Goal: Complete Application Form: Complete application form

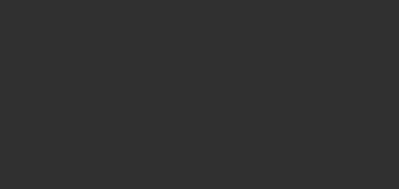
click at [74, 114] on div at bounding box center [199, 94] width 399 height 189
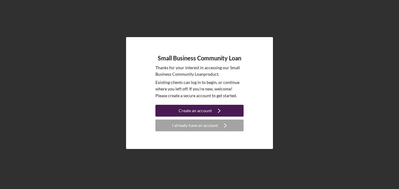
click at [193, 109] on div "Create an account" at bounding box center [195, 111] width 33 height 12
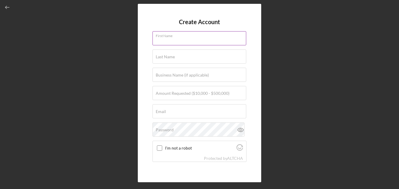
click at [191, 33] on div "First Name" at bounding box center [199, 38] width 94 height 15
type input "[PERSON_NAME]"
type input "HolyCaramel!"
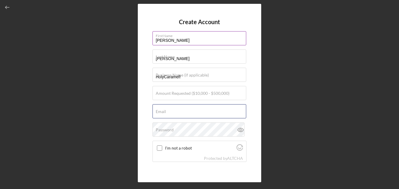
type input "[EMAIL_ADDRESS][DOMAIN_NAME]"
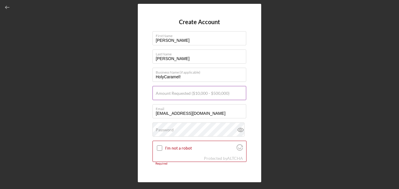
click at [183, 93] on label "Amount Requested ($10,000 - $500,000)" at bounding box center [193, 93] width 74 height 5
click at [183, 93] on input "Amount Requested ($10,000 - $500,000)" at bounding box center [199, 93] width 94 height 14
type input "$50,000"
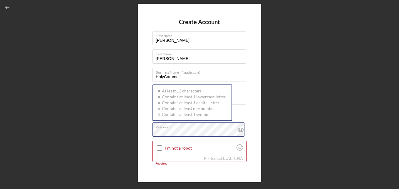
click at [178, 129] on div "Password Icon/icon-validation-no At least 12 characters Icon/icon-validation-no…" at bounding box center [199, 129] width 94 height 15
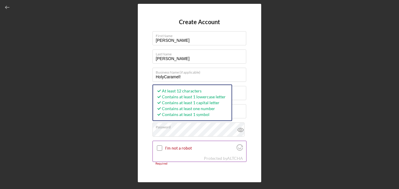
click at [158, 150] on input "I'm not a robot" at bounding box center [159, 147] width 5 height 5
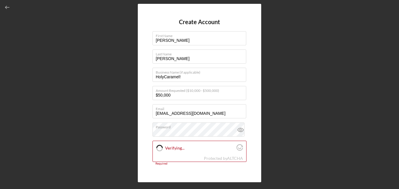
checkbox input "true"
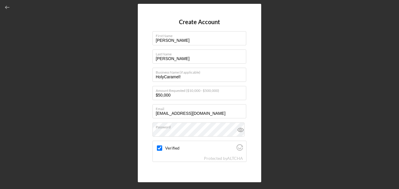
scroll to position [35, 0]
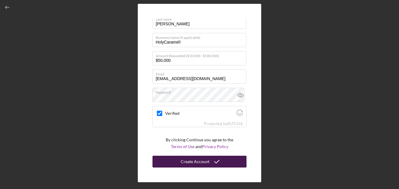
click at [182, 162] on div "Create Account" at bounding box center [195, 161] width 29 height 12
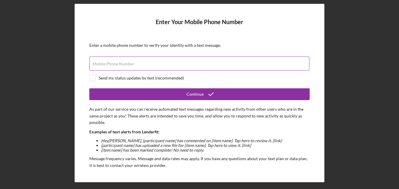
click at [165, 58] on div "Mobile Phone Number" at bounding box center [199, 63] width 220 height 15
type input "[PHONE_NUMBER]"
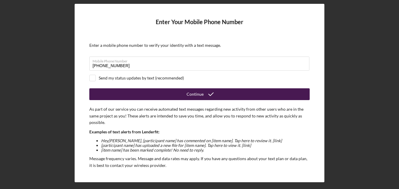
click at [114, 92] on button "Continue" at bounding box center [199, 94] width 220 height 12
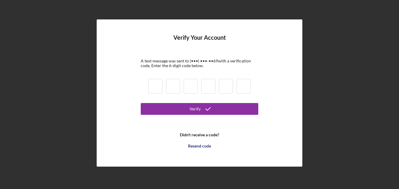
click at [156, 90] on input at bounding box center [155, 86] width 14 height 15
type input "5"
type input "3"
type input "4"
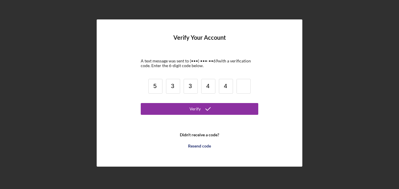
type input "4"
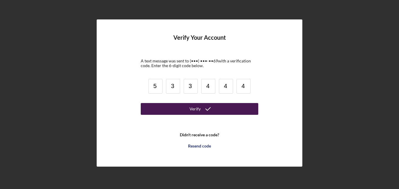
type input "4"
click at [158, 107] on button "Verify" at bounding box center [200, 109] width 118 height 12
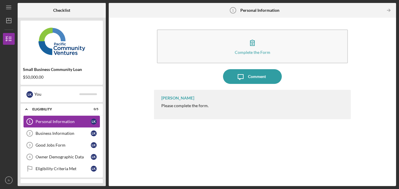
click at [59, 120] on div "Personal Information" at bounding box center [63, 121] width 55 height 5
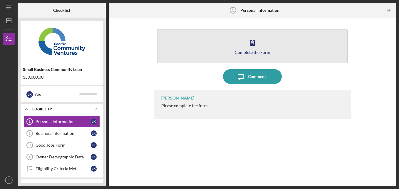
click at [243, 54] on button "Complete the Form Form" at bounding box center [252, 46] width 191 height 34
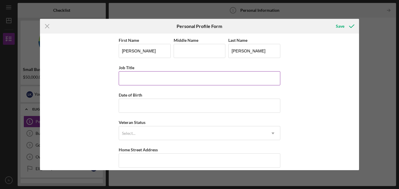
click at [155, 79] on input "Job Title" at bounding box center [200, 78] width 162 height 14
type input "ceo"
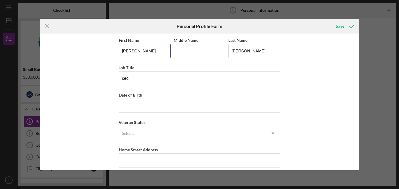
drag, startPoint x: 138, startPoint y: 51, endPoint x: 89, endPoint y: 54, distance: 49.5
click at [89, 54] on div "First Name [PERSON_NAME] Middle Name Last Name [PERSON_NAME] Job Title ceo Date…" at bounding box center [199, 101] width 319 height 136
type input "[PERSON_NAME]"
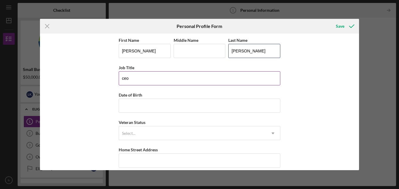
type input "[PERSON_NAME]"
drag, startPoint x: 140, startPoint y: 82, endPoint x: 102, endPoint y: 83, distance: 38.2
click at [102, 83] on div "First Name [PERSON_NAME] Middle Name Last Name [PERSON_NAME] Job Title ceo Date…" at bounding box center [199, 101] width 319 height 136
type input "CEO"
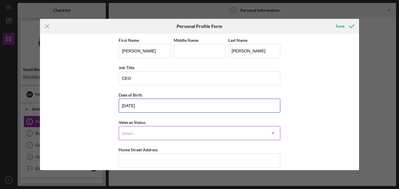
type input "[DATE]"
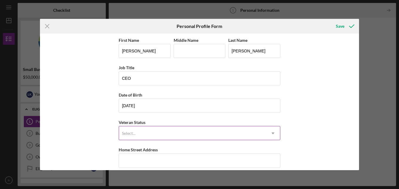
click at [140, 133] on div "Select..." at bounding box center [192, 133] width 147 height 14
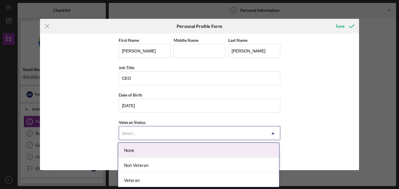
click at [139, 148] on div "None" at bounding box center [198, 149] width 161 height 15
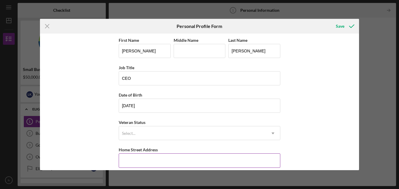
click at [139, 159] on input "Home Street Address" at bounding box center [200, 160] width 162 height 14
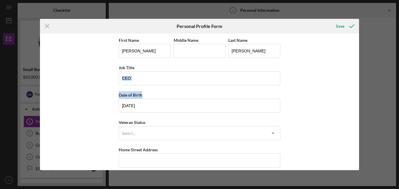
drag, startPoint x: 359, startPoint y: 76, endPoint x: 361, endPoint y: 93, distance: 16.8
click at [361, 93] on div "Icon/Menu Close Personal Profile Form Save First Name [PERSON_NAME] Middle Name…" at bounding box center [199, 94] width 399 height 189
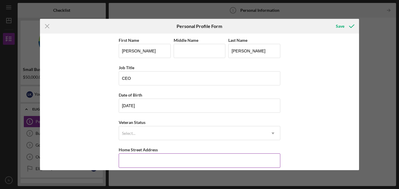
click at [174, 161] on input "Home Street Address" at bounding box center [200, 160] width 162 height 14
type input "[STREET_ADDRESS]"
type input "eve"
type input "[GEOGRAPHIC_DATA]"
type input "92115"
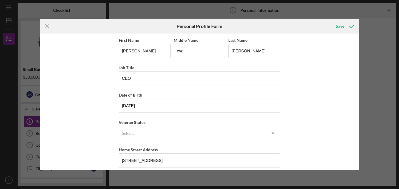
click at [296, 147] on div "First Name [PERSON_NAME] Middle Name eve Last Name [PERSON_NAME] Job Title CEO …" at bounding box center [199, 101] width 319 height 136
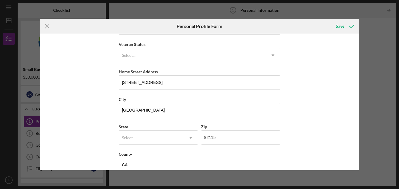
scroll to position [81, 0]
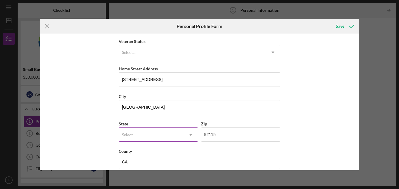
click at [164, 132] on div "Select..." at bounding box center [151, 135] width 65 height 14
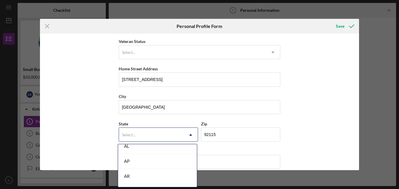
scroll to position [134, 0]
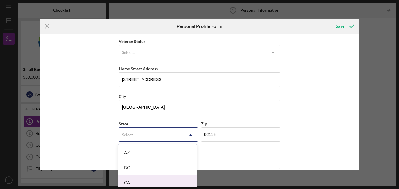
click at [155, 182] on div "CA" at bounding box center [157, 182] width 79 height 15
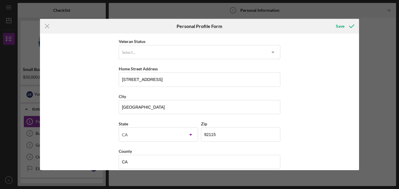
click at [330, 113] on div "First Name [PERSON_NAME] Middle Name eve Last Name [PERSON_NAME] Job Title CEO …" at bounding box center [199, 101] width 319 height 136
drag, startPoint x: 359, startPoint y: 120, endPoint x: 351, endPoint y: 144, distance: 24.7
click at [351, 144] on div "First Name [PERSON_NAME] Middle Name eve Last Name [PERSON_NAME] Job Title CEO …" at bounding box center [199, 101] width 319 height 136
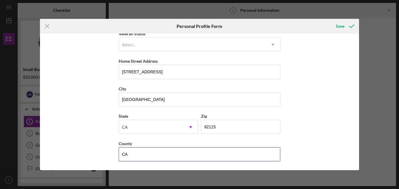
drag, startPoint x: 168, startPoint y: 161, endPoint x: 104, endPoint y: 166, distance: 64.0
click at [104, 166] on div "First Name [PERSON_NAME] Middle Name eve Last Name [PERSON_NAME] Job Title CEO …" at bounding box center [199, 101] width 319 height 136
type input "[GEOGRAPHIC_DATA]"
click at [296, 114] on div "First Name [PERSON_NAME] Middle Name eve Last Name [PERSON_NAME] Job Title CEO …" at bounding box center [199, 101] width 319 height 136
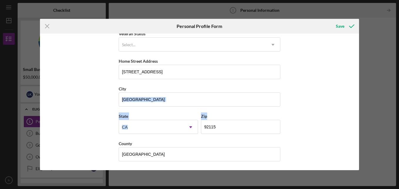
drag, startPoint x: 357, startPoint y: 101, endPoint x: 355, endPoint y: 120, distance: 19.5
click at [355, 120] on div "First Name [PERSON_NAME] Middle Name eve Last Name [PERSON_NAME] Job Title CEO …" at bounding box center [199, 101] width 319 height 136
click at [337, 26] on div "Save" at bounding box center [340, 26] width 9 height 12
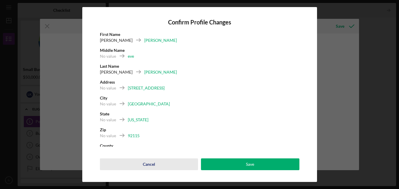
click at [149, 167] on div "Cancel" at bounding box center [149, 164] width 12 height 12
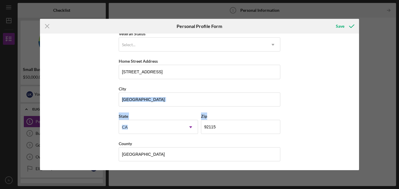
click at [314, 102] on div "First Name [PERSON_NAME] Middle Name eve Last Name [PERSON_NAME] Job Title CEO …" at bounding box center [199, 101] width 319 height 136
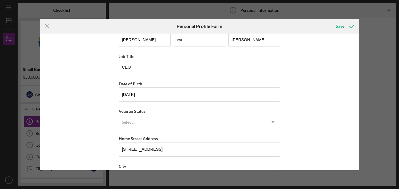
scroll to position [0, 0]
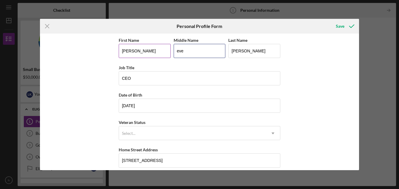
drag, startPoint x: 198, startPoint y: 49, endPoint x: 162, endPoint y: 51, distance: 36.2
click at [162, 51] on div "First Name [PERSON_NAME] Middle Name eve Last Name [PERSON_NAME]" at bounding box center [200, 49] width 162 height 27
click at [339, 28] on div "Save" at bounding box center [340, 26] width 9 height 12
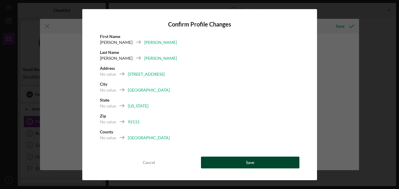
click at [248, 164] on div "Save" at bounding box center [250, 162] width 8 height 12
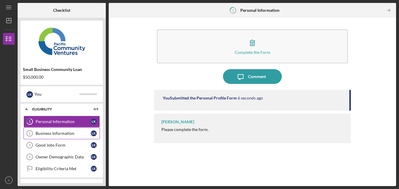
click at [74, 131] on div "Business Information" at bounding box center [63, 133] width 55 height 5
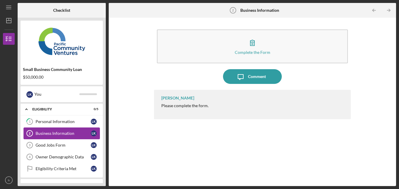
click at [74, 131] on div "Business Information" at bounding box center [63, 133] width 55 height 5
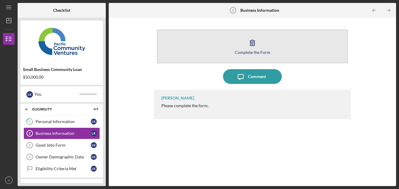
click at [250, 43] on icon "button" at bounding box center [252, 42] width 15 height 15
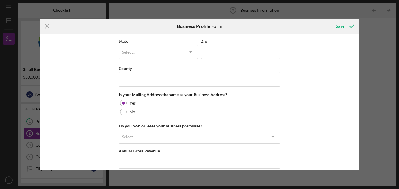
scroll to position [436, 0]
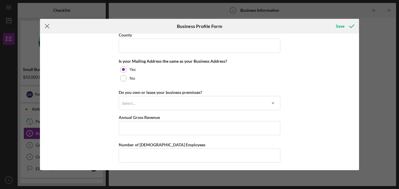
click at [48, 28] on icon "Icon/Menu Close" at bounding box center [47, 26] width 15 height 15
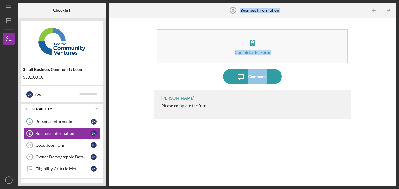
drag, startPoint x: 108, startPoint y: 100, endPoint x: 105, endPoint y: 121, distance: 20.7
click at [105, 121] on div "Checklist Small Business Community Loan $50,000.00 l k You Icon/Expander Eligib…" at bounding box center [207, 94] width 378 height 183
